Goal: Navigation & Orientation: Find specific page/section

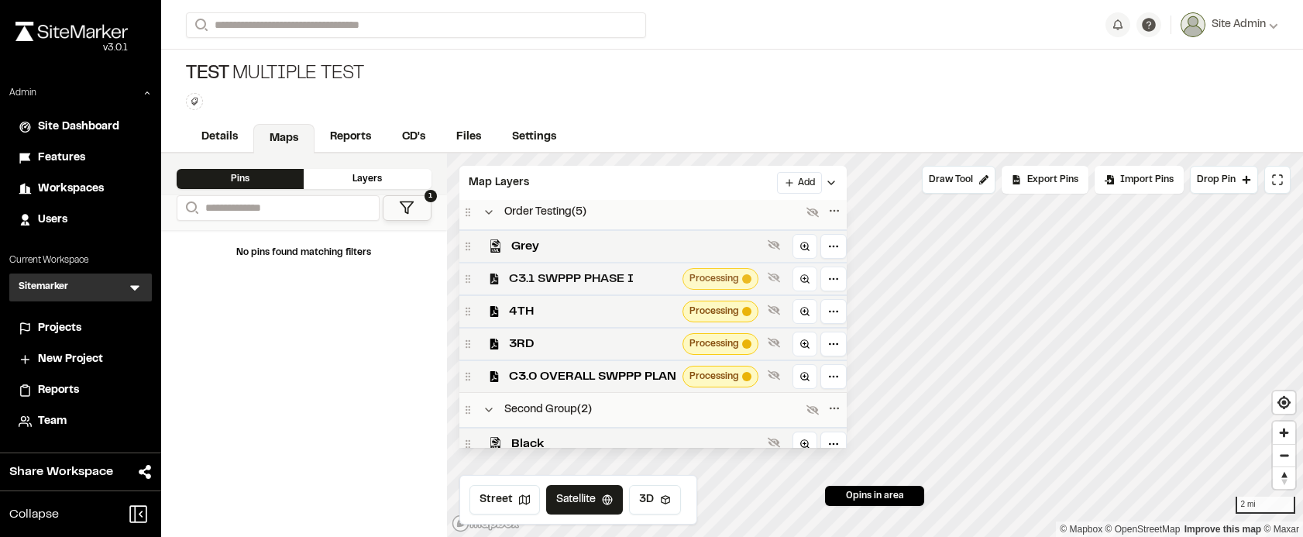
scroll to position [77, 0]
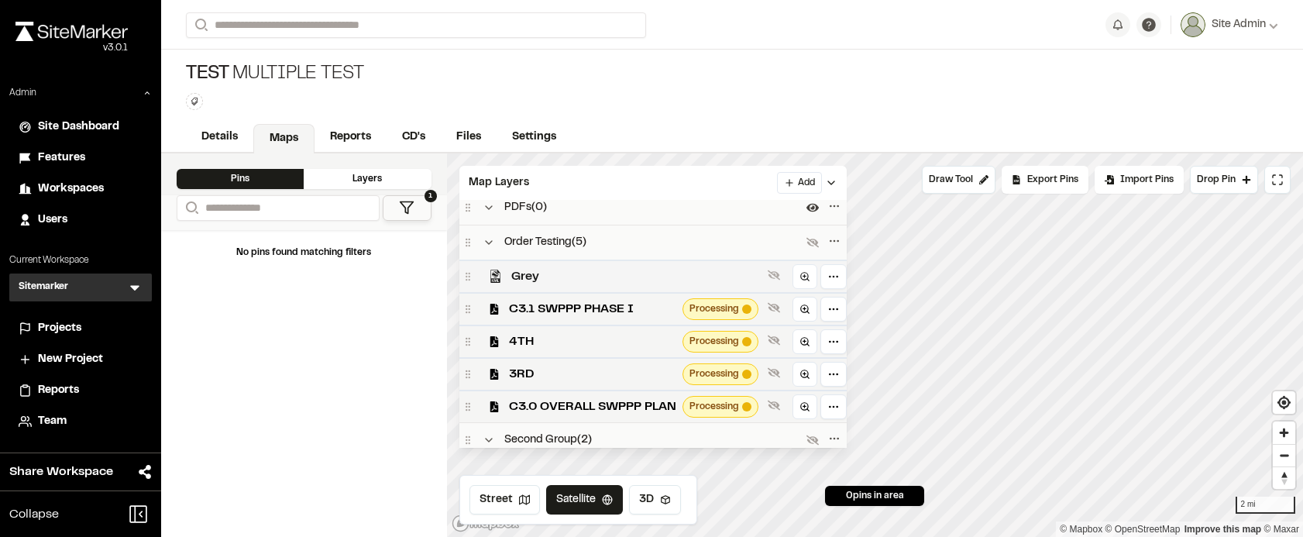
click at [596, 274] on span "Grey" at bounding box center [636, 276] width 250 height 19
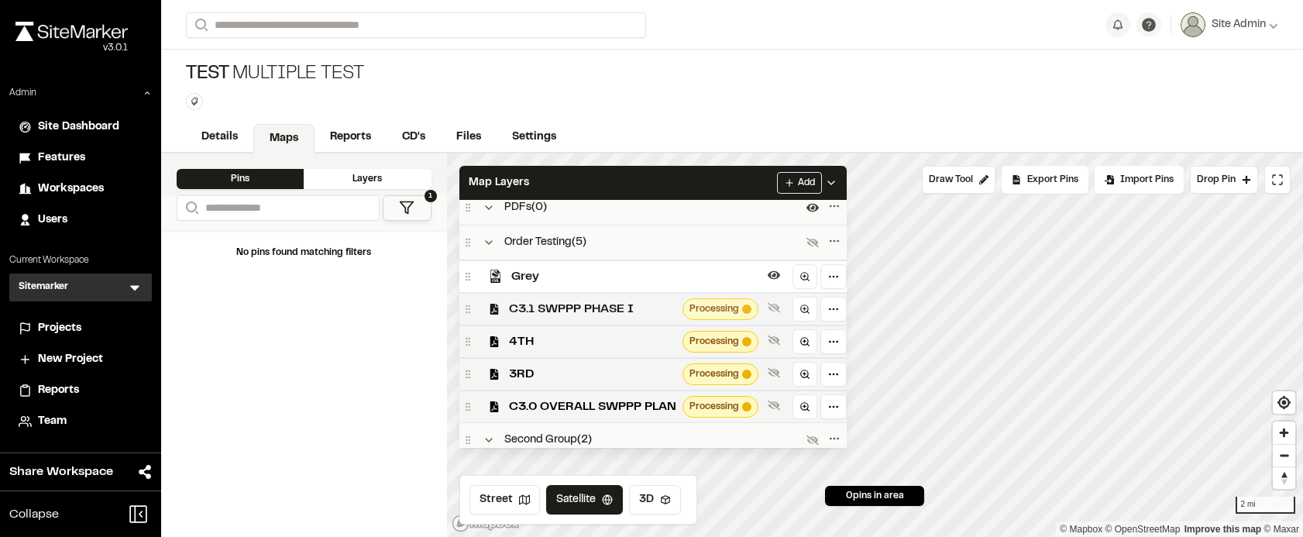
click at [615, 308] on span "C3.1 SWPPP PHASE I" at bounding box center [592, 309] width 167 height 19
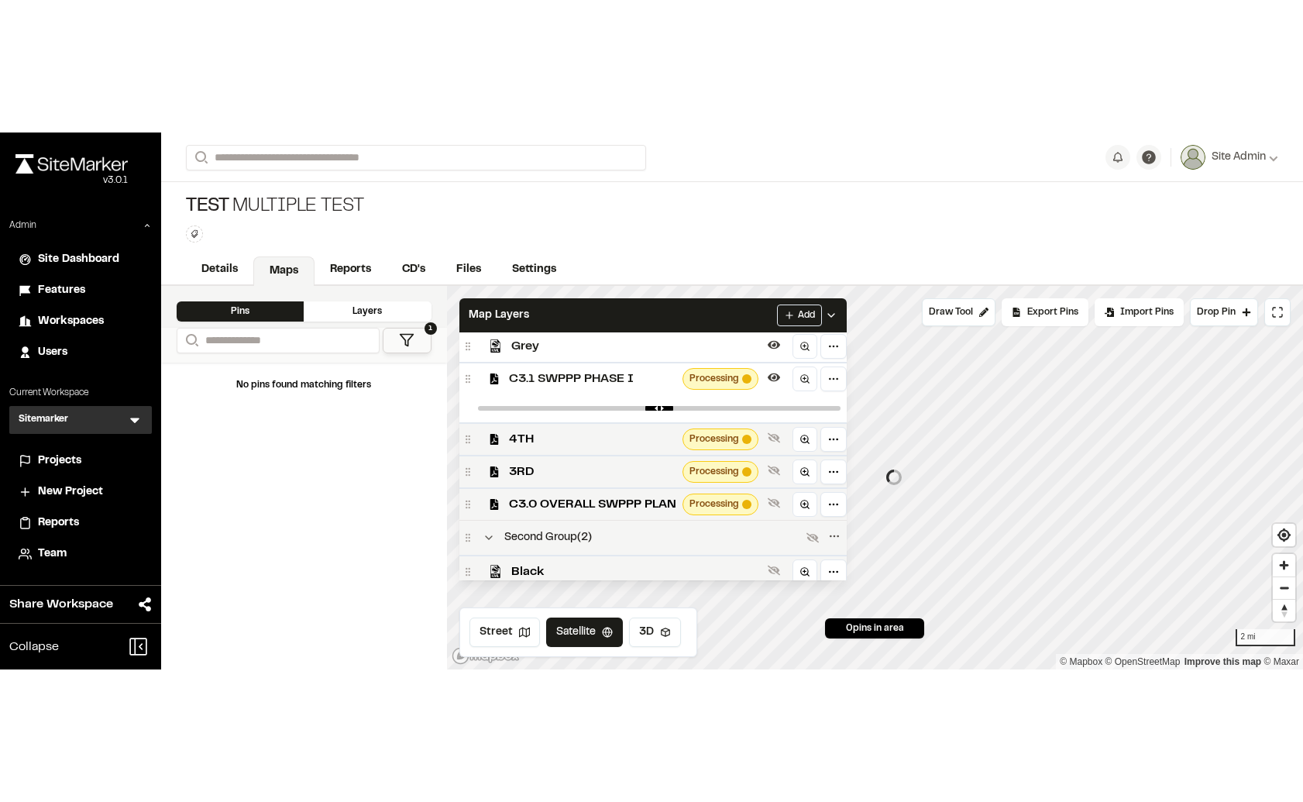
scroll to position [141, 0]
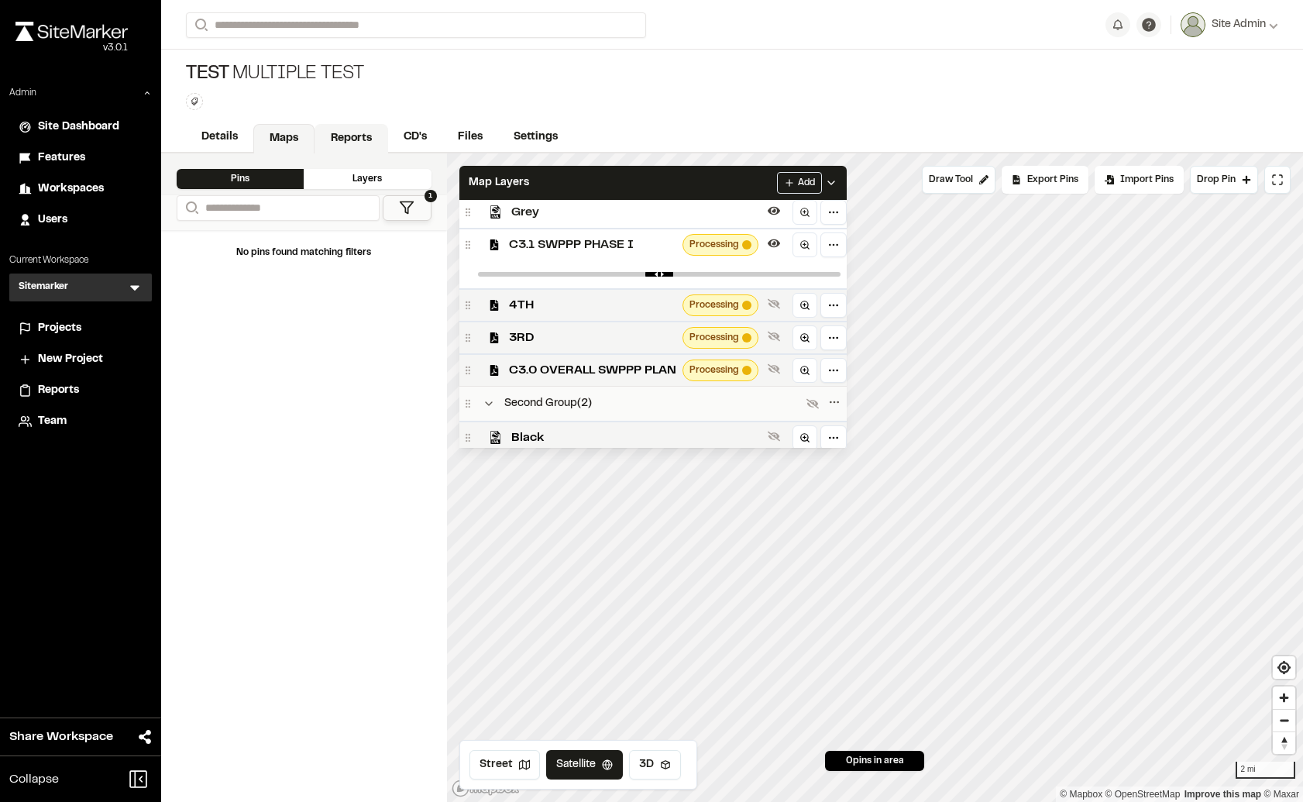
click at [350, 145] on link "Reports" at bounding box center [351, 138] width 74 height 29
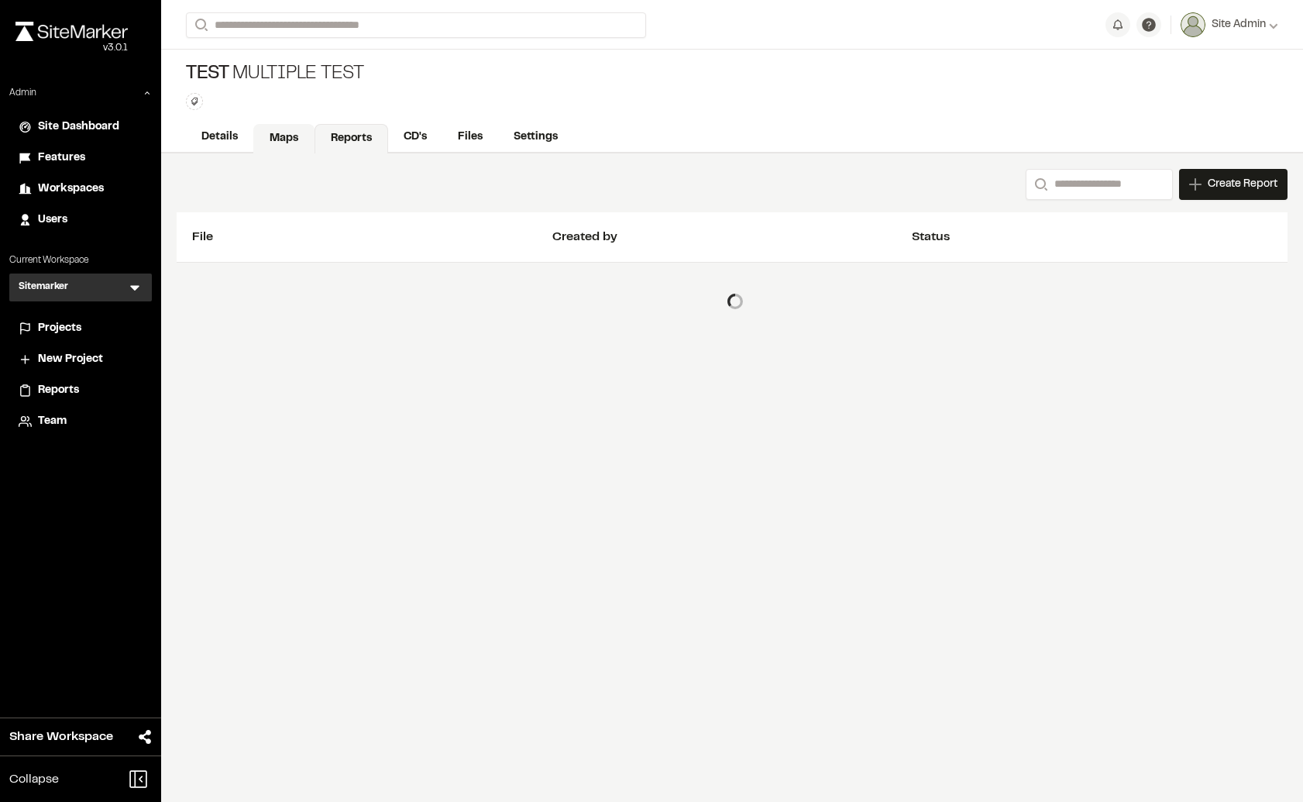
click at [307, 140] on link "Maps" at bounding box center [283, 138] width 61 height 29
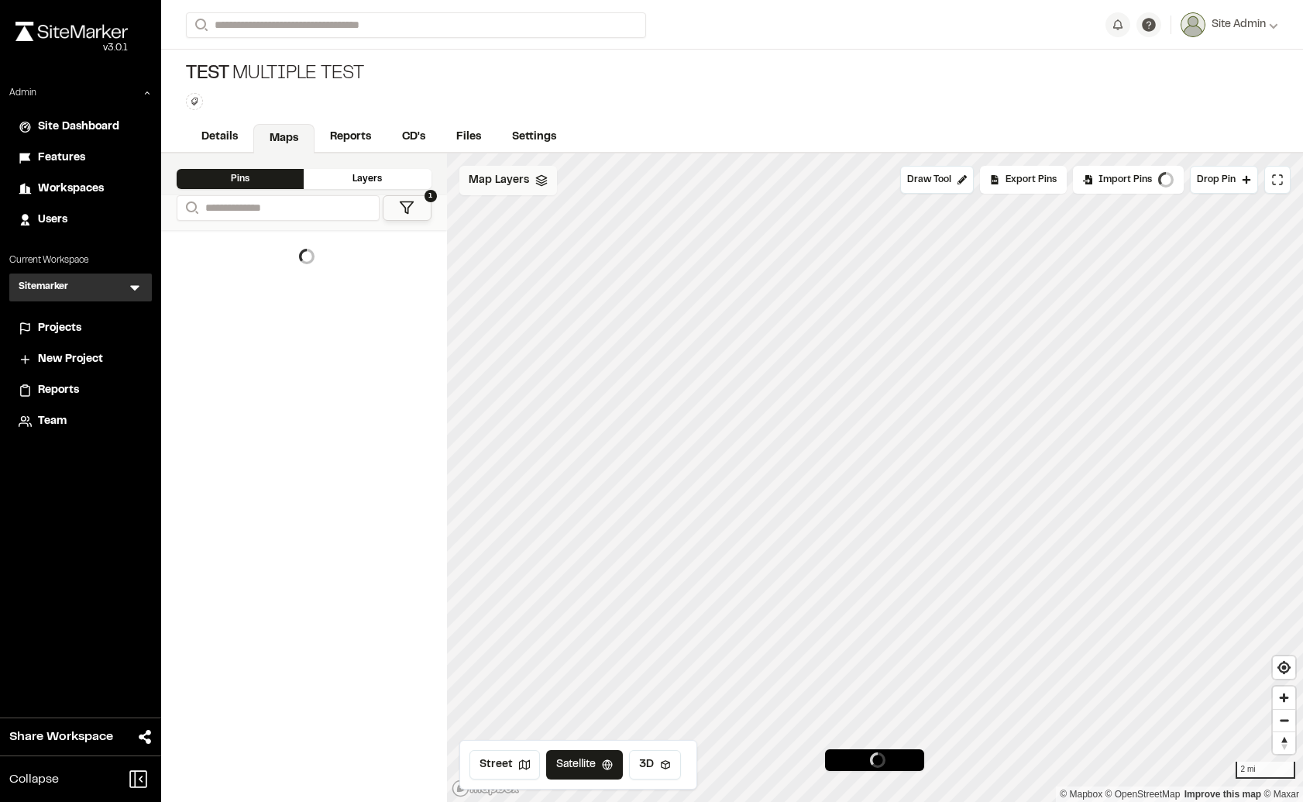
click at [531, 188] on div "Map Layers" at bounding box center [508, 180] width 98 height 29
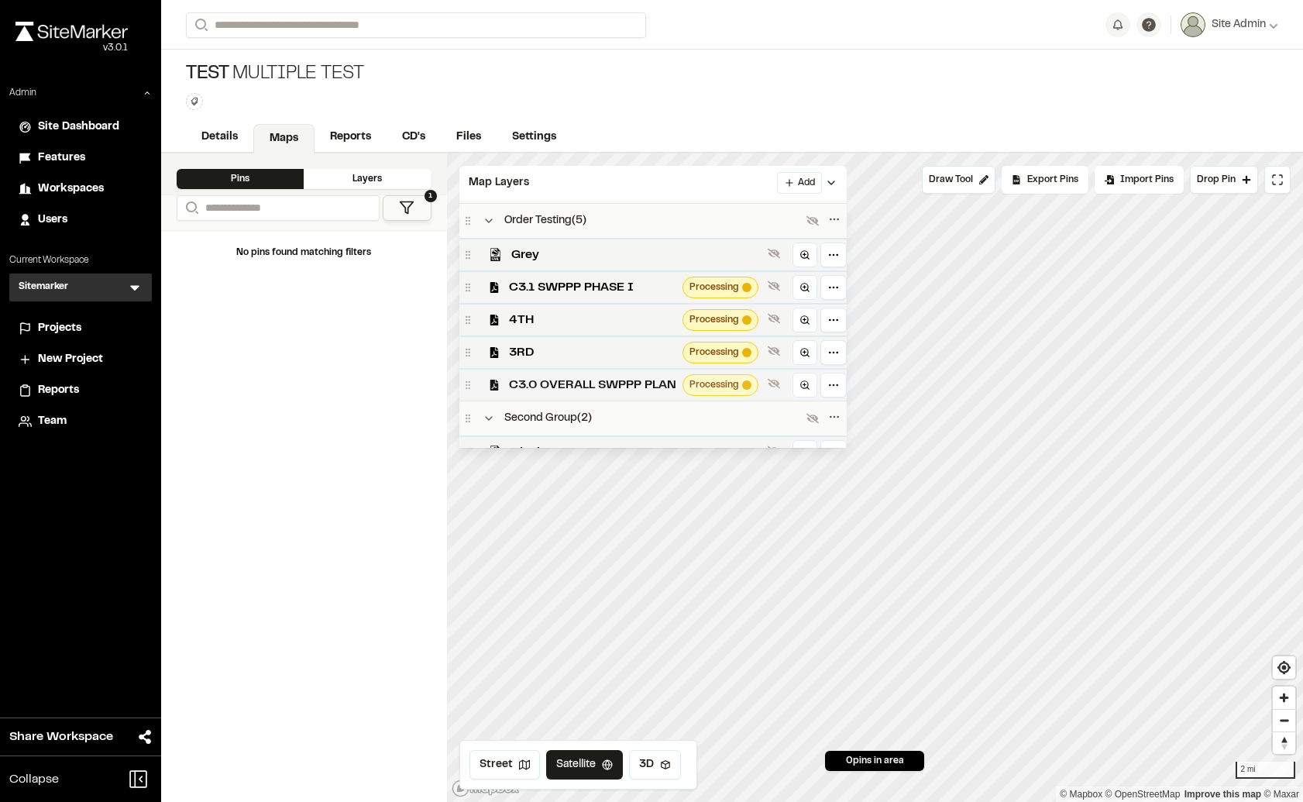
scroll to position [71, 0]
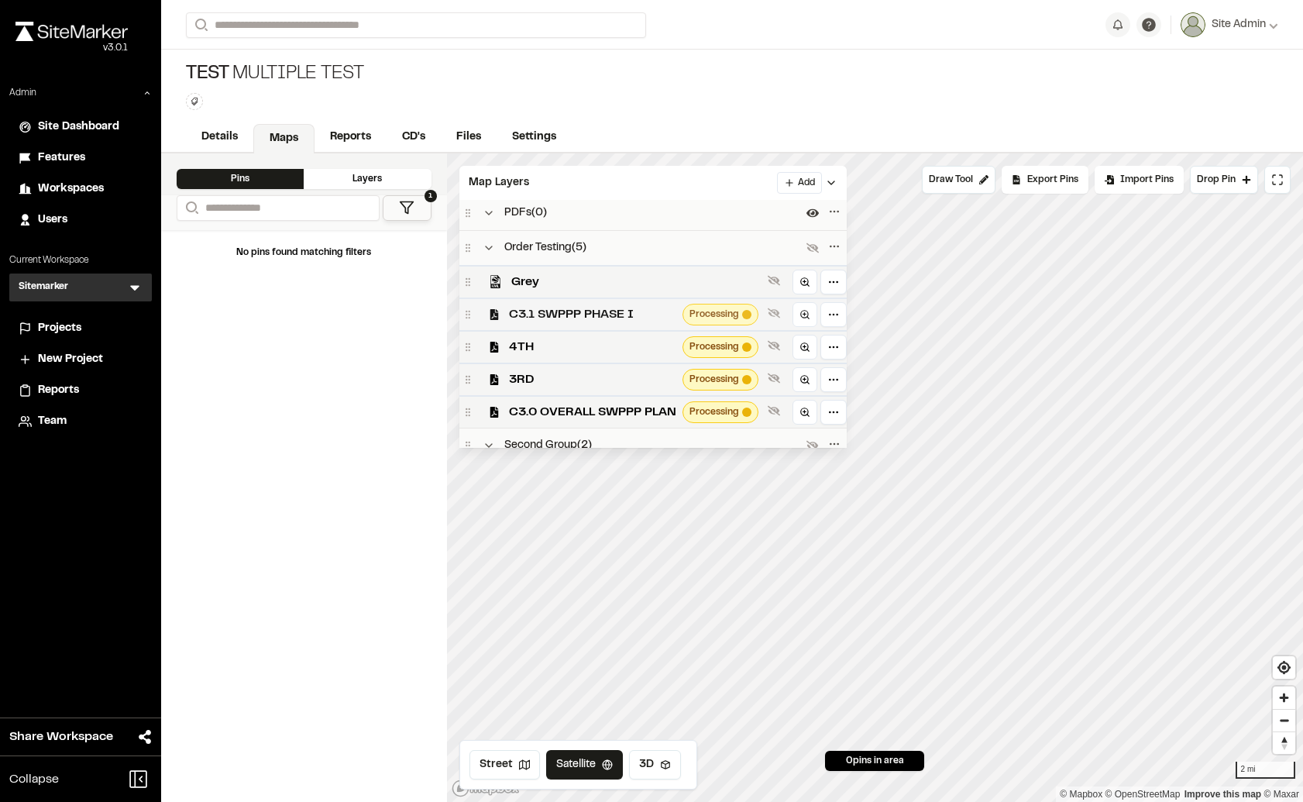
click at [604, 312] on span "C3.1 SWPPP PHASE I" at bounding box center [592, 314] width 167 height 19
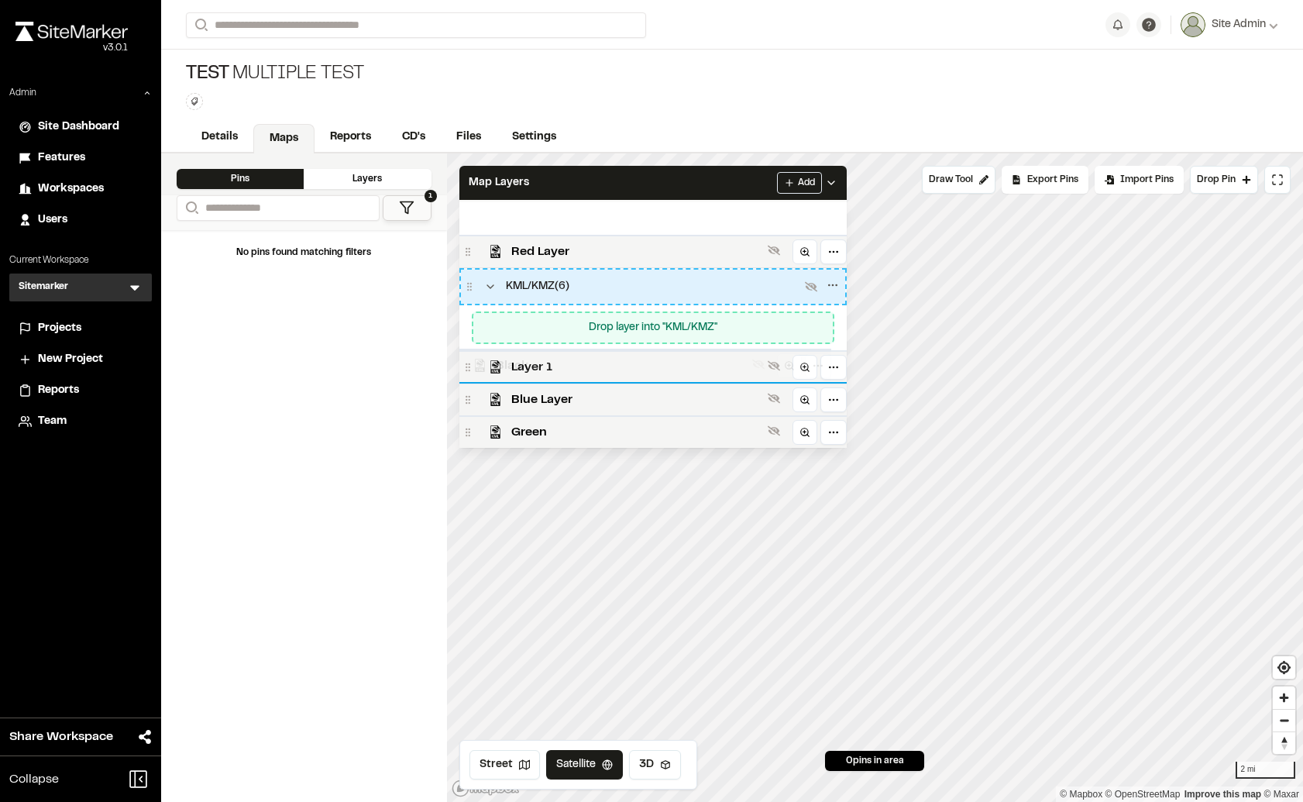
scroll to position [372, 0]
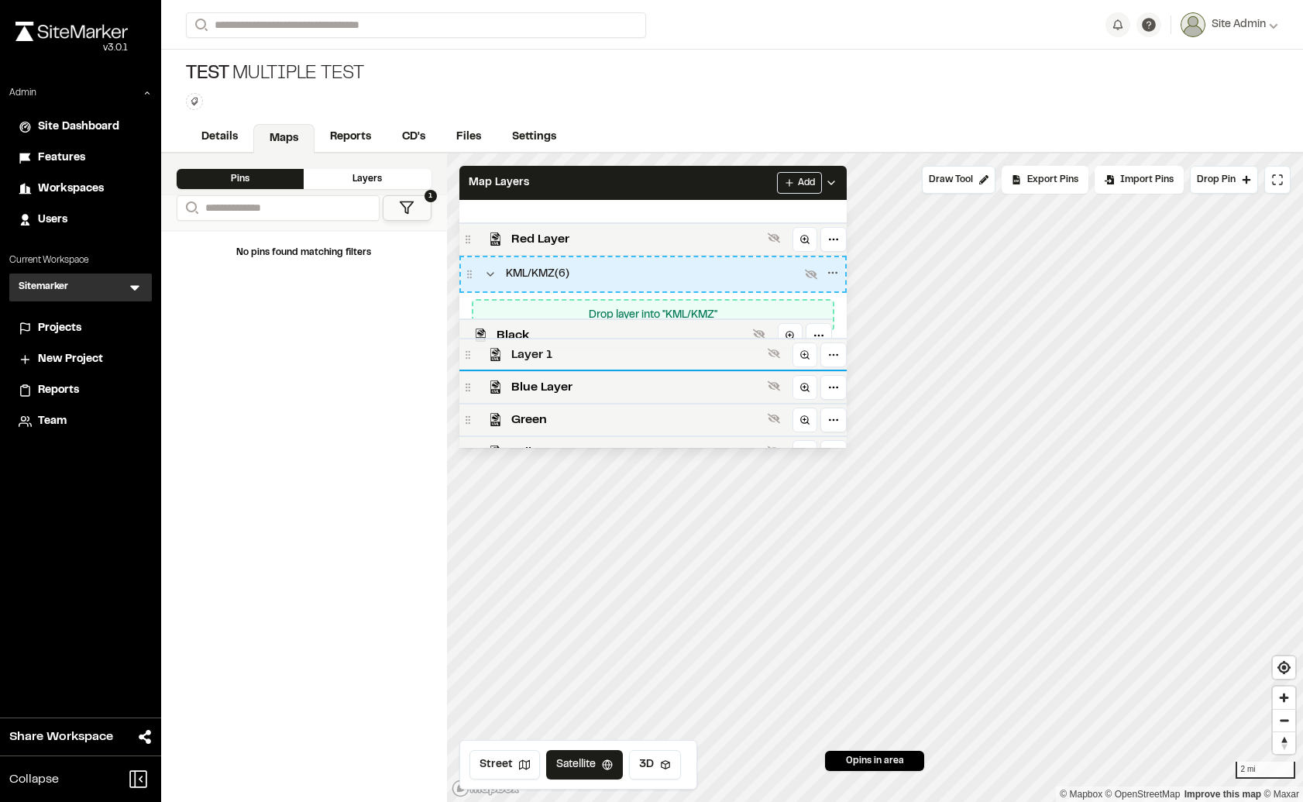
drag, startPoint x: 637, startPoint y: 390, endPoint x: 622, endPoint y: 337, distance: 54.9
click at [622, 337] on div "Ordering [PHONE_NUMBER] Processing PDFs ( 0 ) Order Testing ( 5 ) Grey C3.1 SWP…" at bounding box center [652, 324] width 387 height 248
click at [656, 307] on div "Drop layer into "KML/KMZ"" at bounding box center [652, 315] width 347 height 17
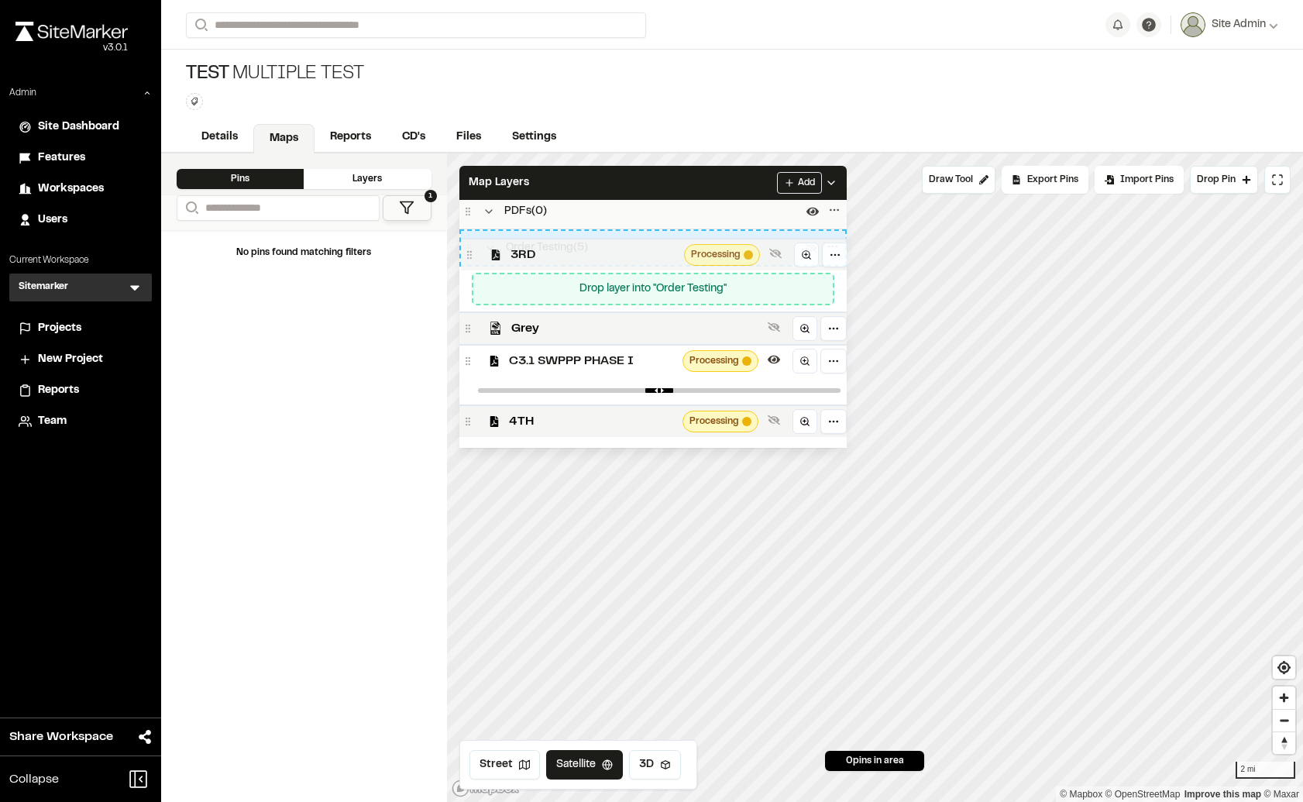
scroll to position [71, 0]
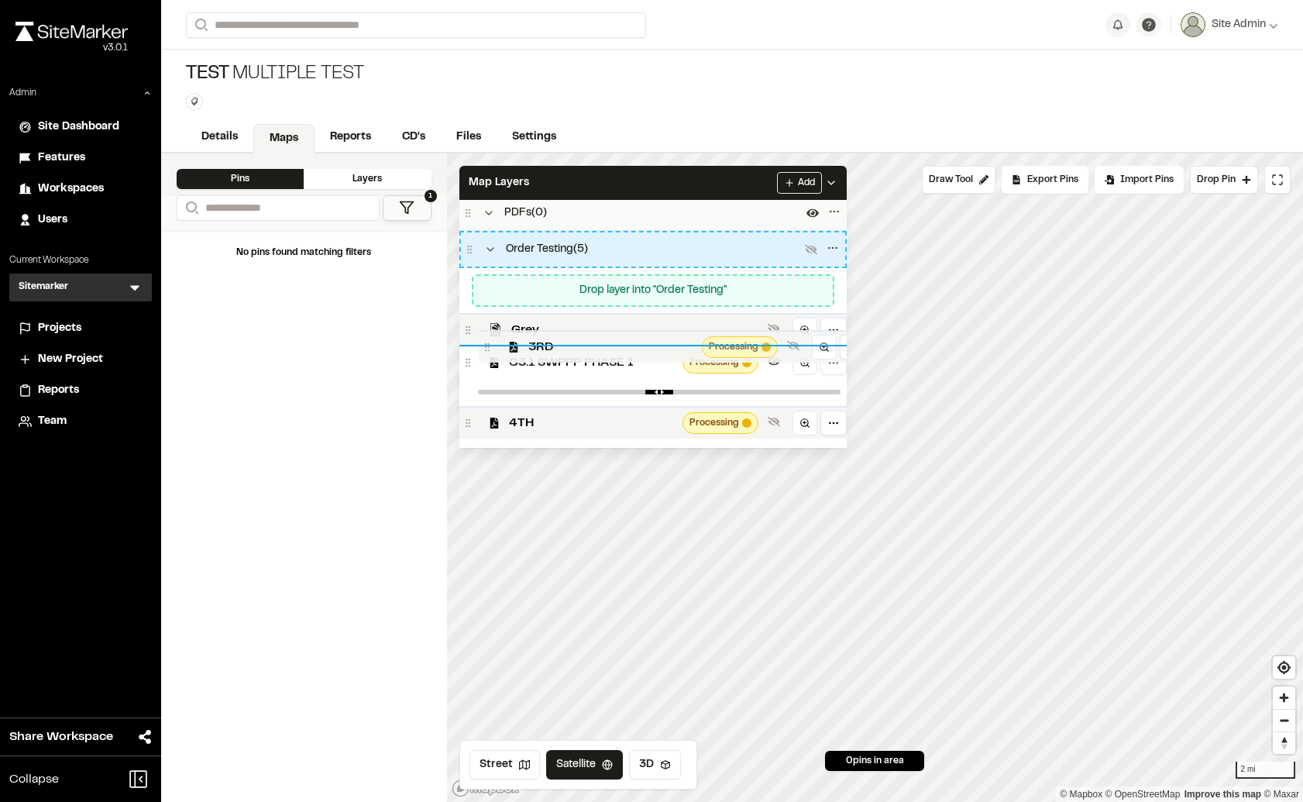
drag, startPoint x: 623, startPoint y: 261, endPoint x: 643, endPoint y: 345, distance: 85.9
click at [643, 345] on span "3RD" at bounding box center [611, 347] width 167 height 19
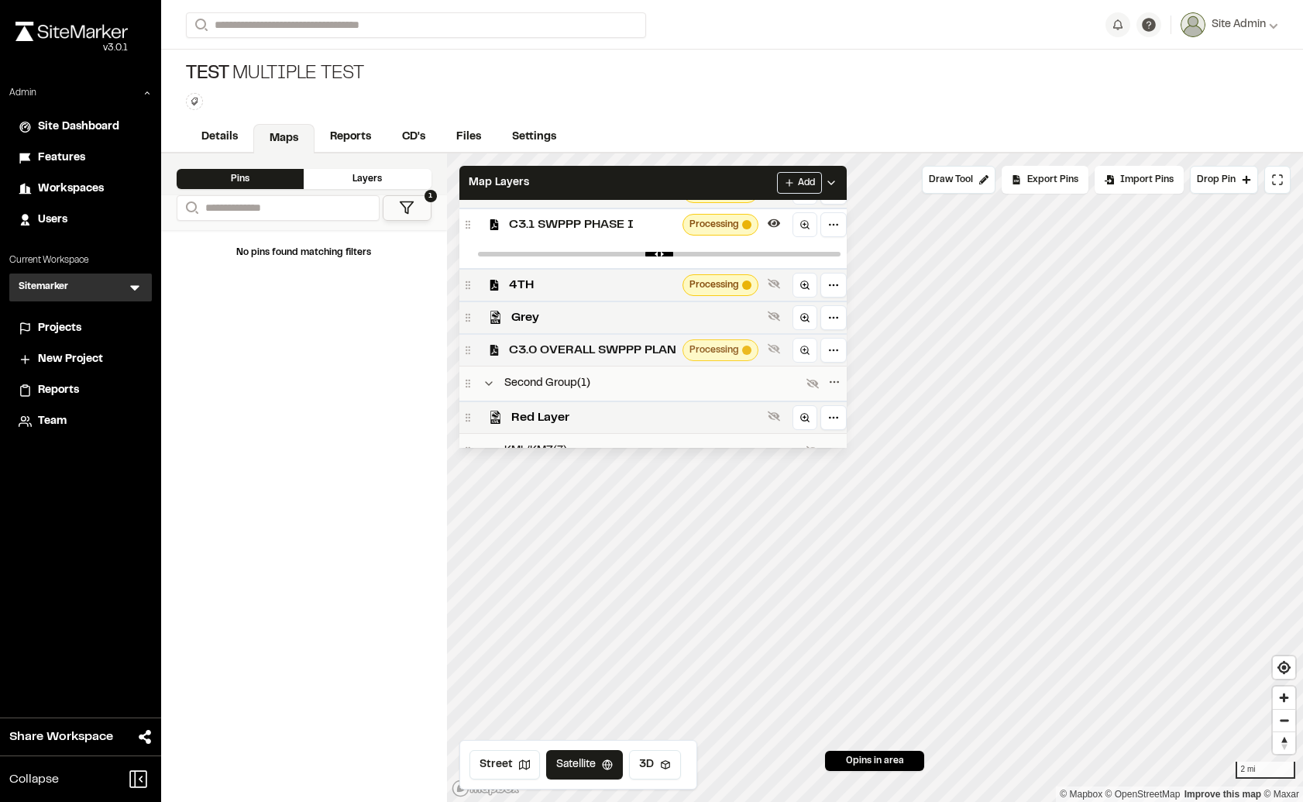
scroll to position [147, 0]
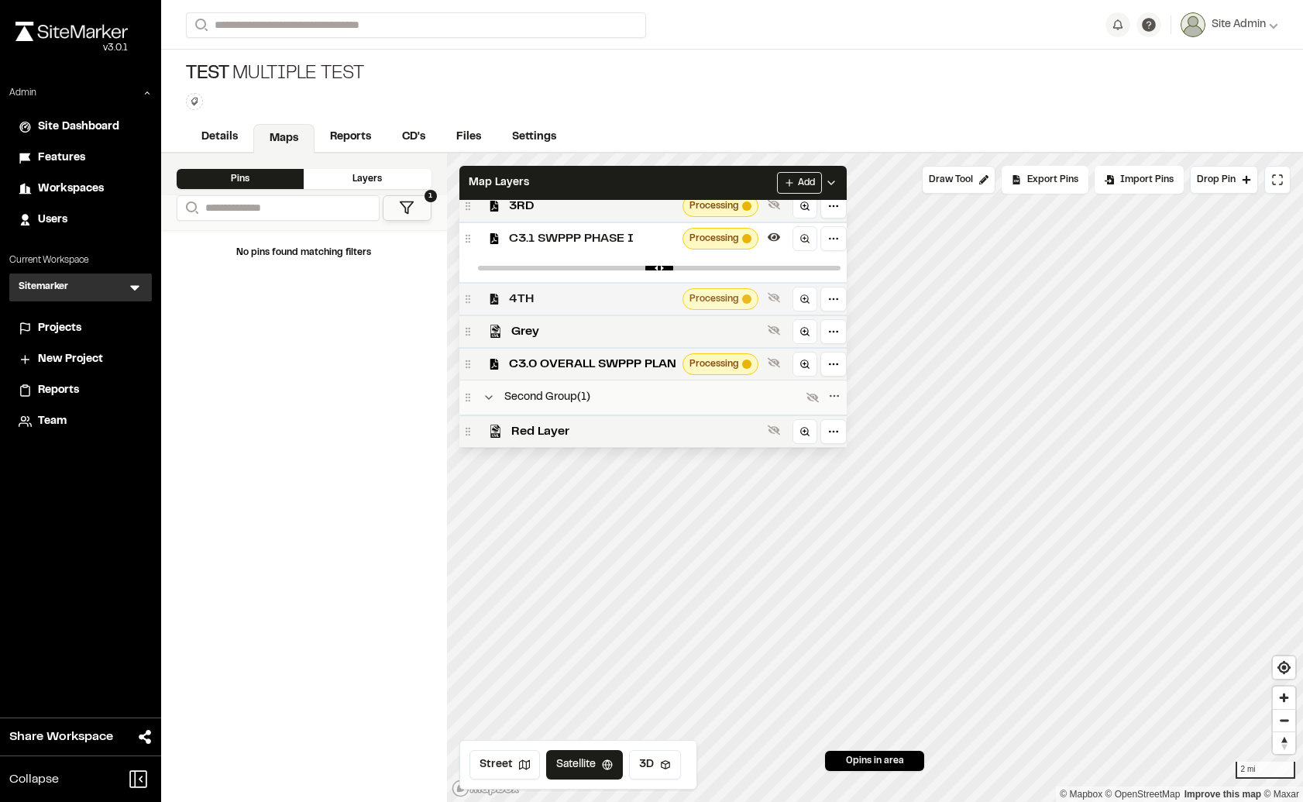
click at [631, 305] on div "4TH Processing" at bounding box center [652, 298] width 387 height 33
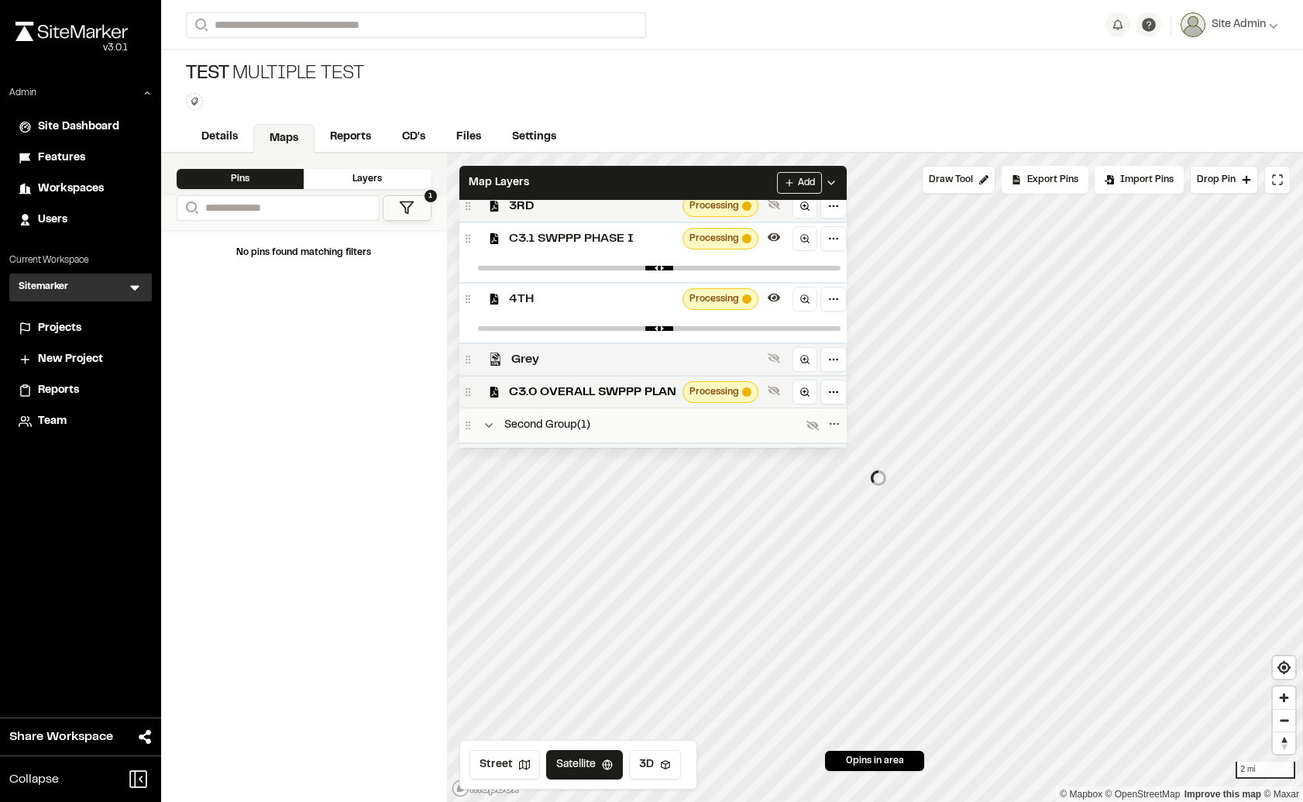
click at [623, 352] on span "Grey" at bounding box center [636, 359] width 250 height 19
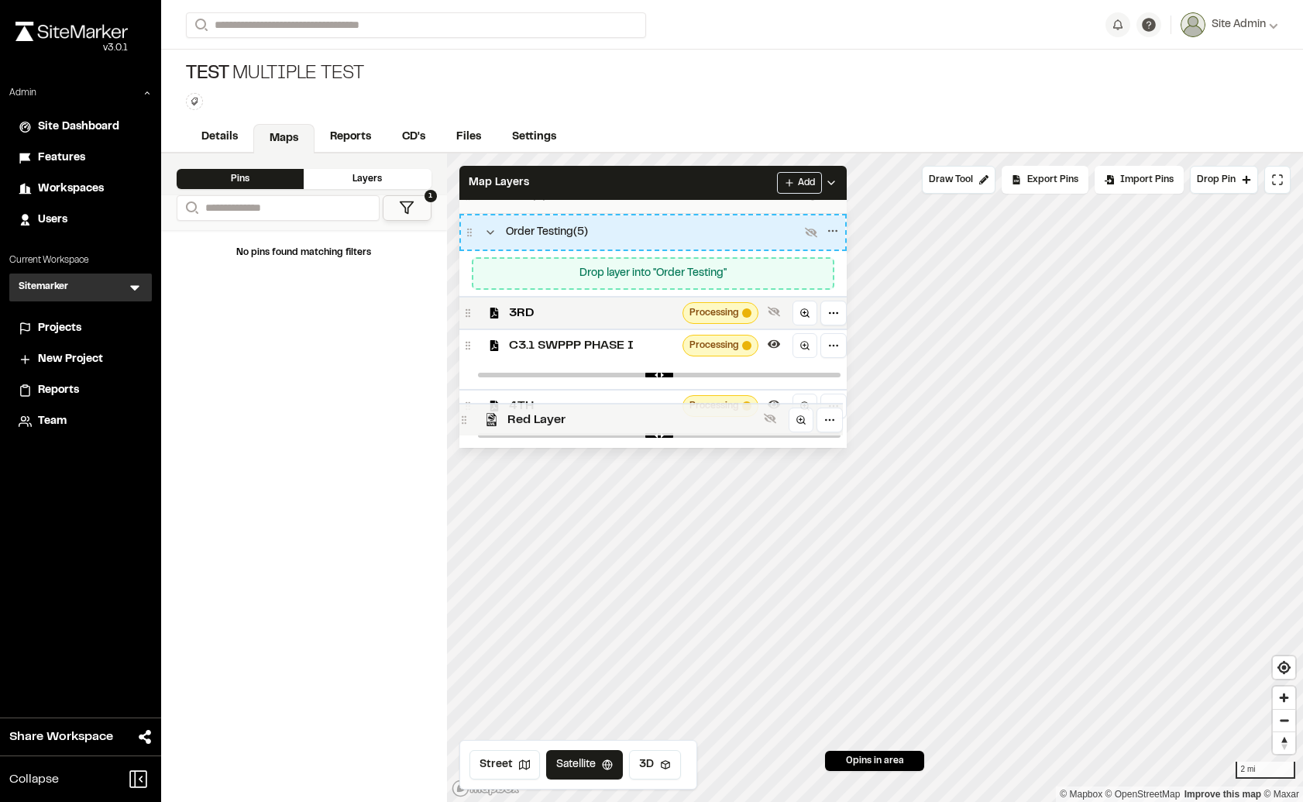
scroll to position [108, 0]
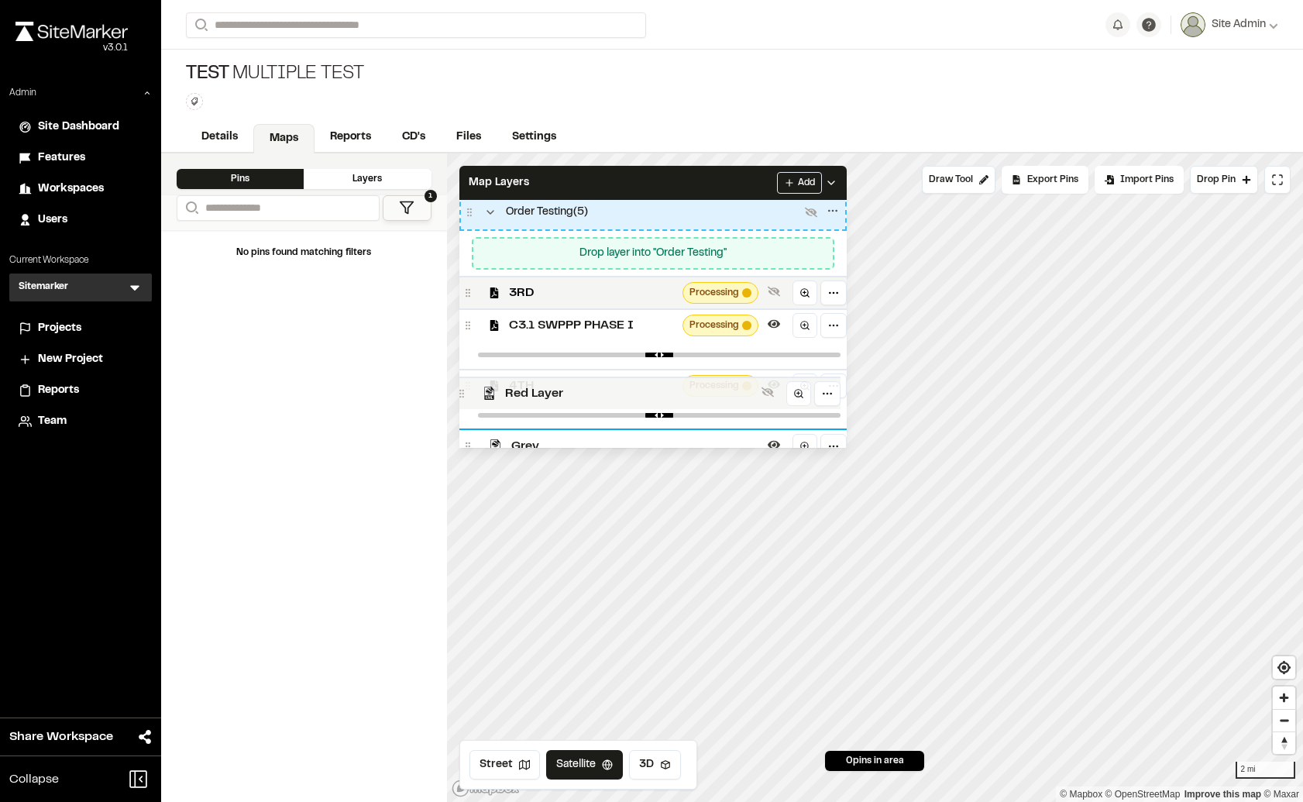
drag, startPoint x: 617, startPoint y: 421, endPoint x: 611, endPoint y: 382, distance: 40.0
click at [611, 384] on span "Red Layer" at bounding box center [630, 393] width 250 height 19
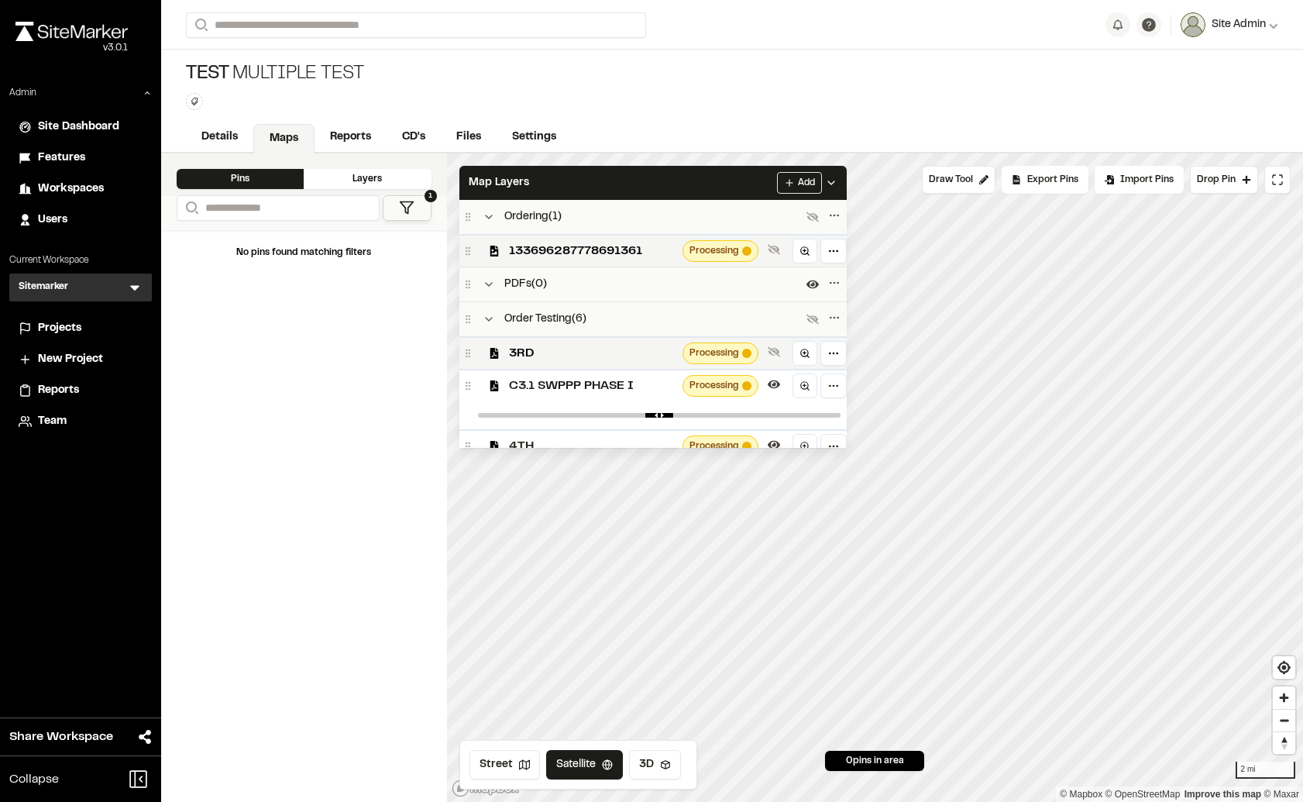
click at [1241, 28] on span "Site Admin" at bounding box center [1238, 24] width 54 height 17
click at [1197, 95] on link "Settings" at bounding box center [1209, 96] width 135 height 23
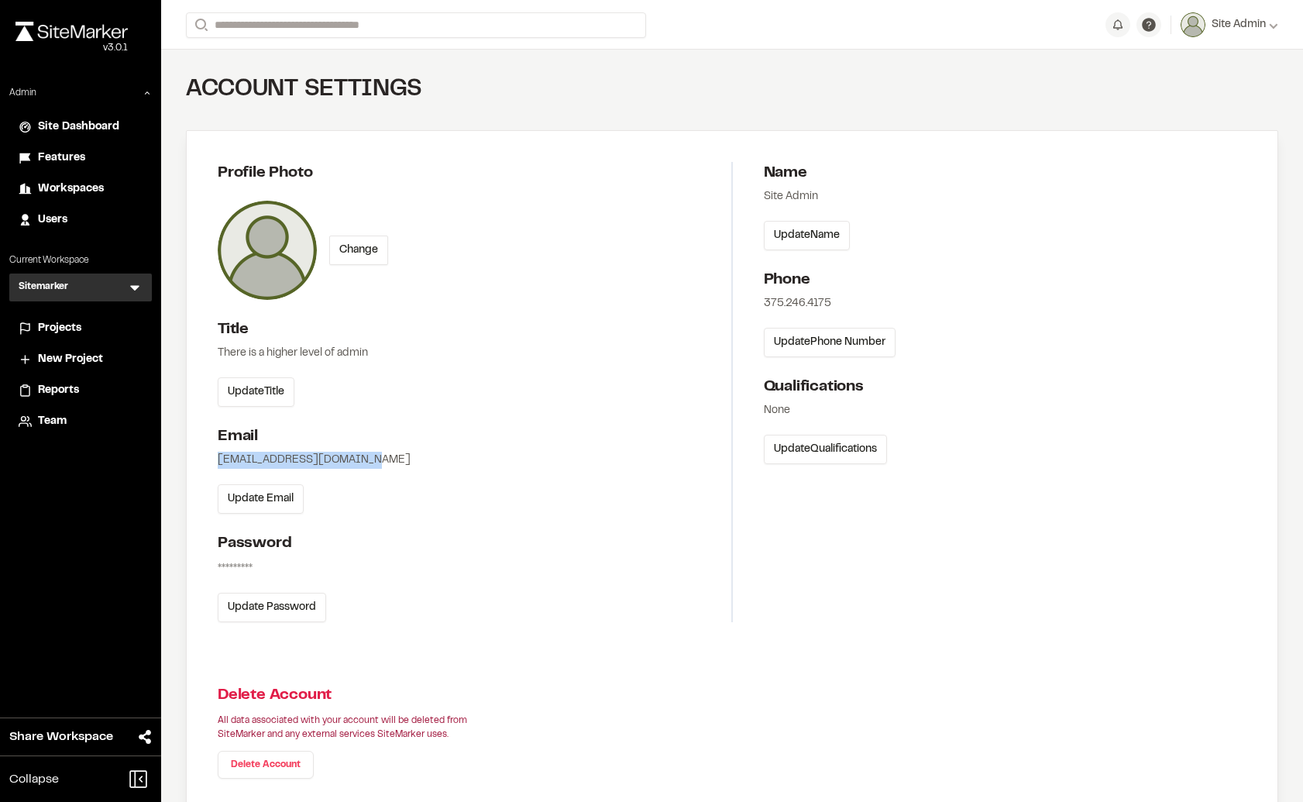
drag, startPoint x: 219, startPoint y: 458, endPoint x: 397, endPoint y: 462, distance: 177.4
click at [397, 462] on div "[EMAIL_ADDRESS][DOMAIN_NAME]" at bounding box center [474, 460] width 513 height 17
copy div "[EMAIL_ADDRESS][DOMAIN_NAME]"
